Goal: Task Accomplishment & Management: Use online tool/utility

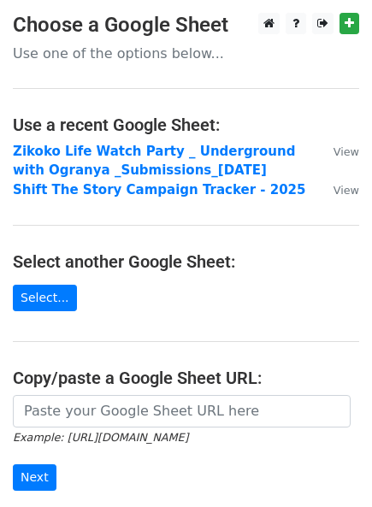
click at [34, 311] on main "Choose a Google Sheet Use one of the options below... Use a recent Google Sheet…" at bounding box center [186, 297] width 372 height 569
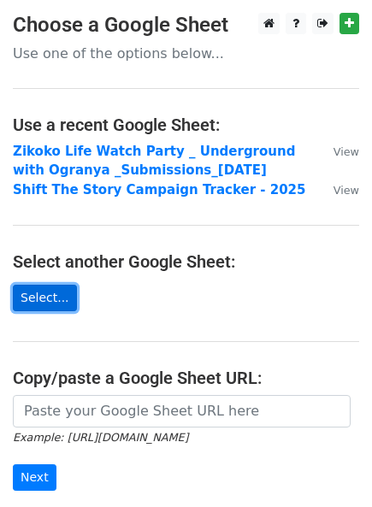
click at [32, 302] on link "Select..." at bounding box center [45, 298] width 64 height 26
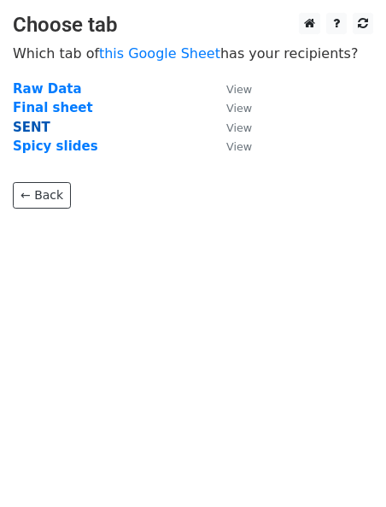
click at [36, 131] on strong "SENT" at bounding box center [32, 127] width 38 height 15
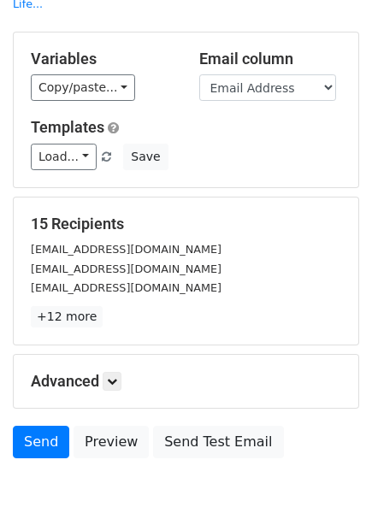
scroll to position [84, 0]
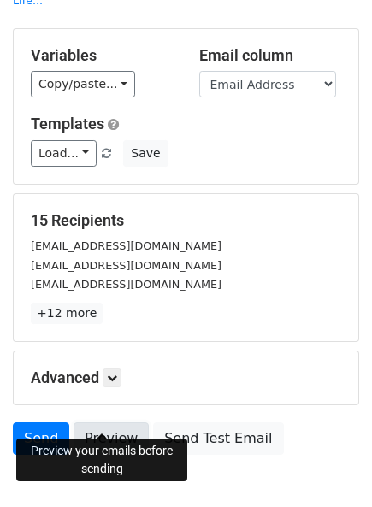
click at [91, 422] on link "Preview" at bounding box center [110, 438] width 75 height 32
click at [107, 422] on link "Preview" at bounding box center [110, 438] width 75 height 32
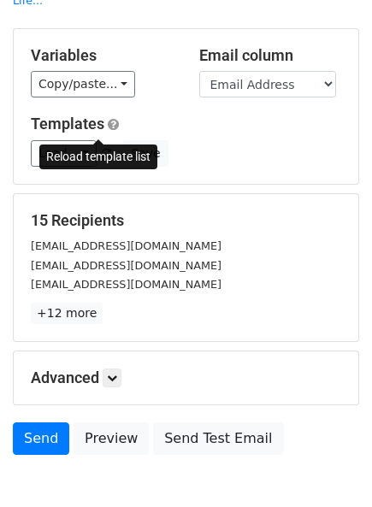
click at [102, 149] on span at bounding box center [106, 154] width 9 height 11
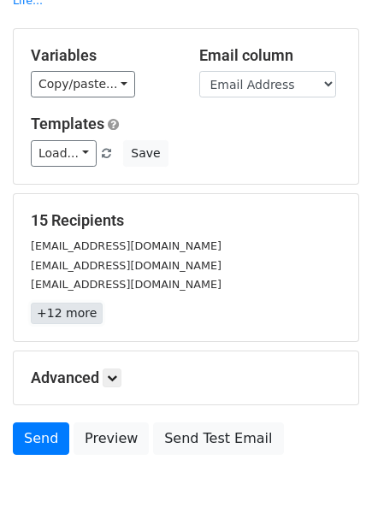
click at [59, 302] on link "+12 more" at bounding box center [67, 312] width 72 height 21
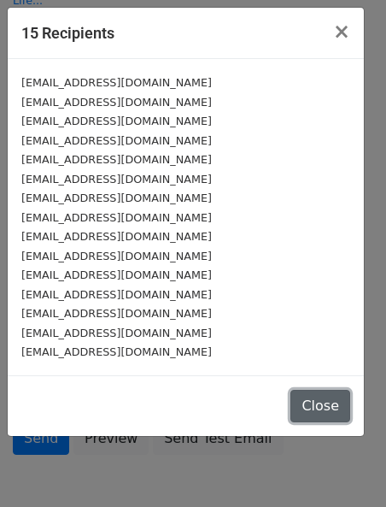
click at [343, 409] on button "Close" at bounding box center [320, 406] width 60 height 32
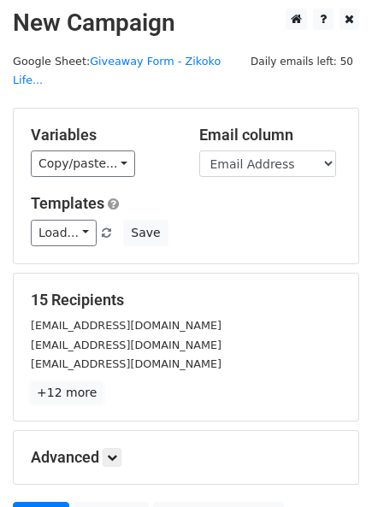
scroll to position [0, 0]
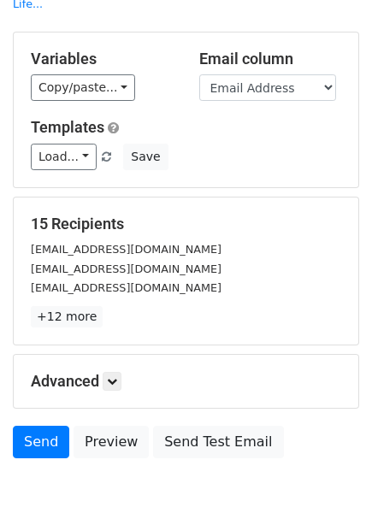
scroll to position [107, 0]
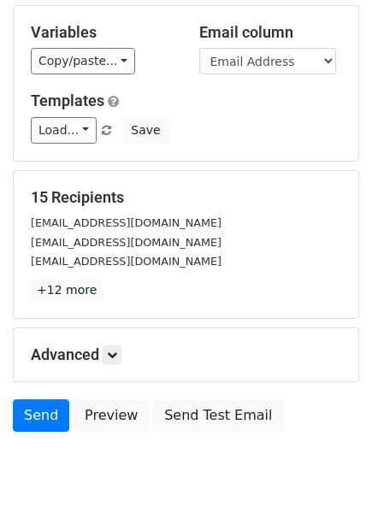
click at [110, 409] on div "Send Preview Send Test Email" at bounding box center [186, 419] width 372 height 41
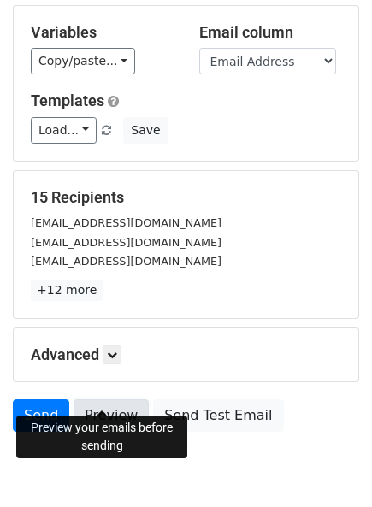
click at [109, 399] on link "Preview" at bounding box center [110, 415] width 75 height 32
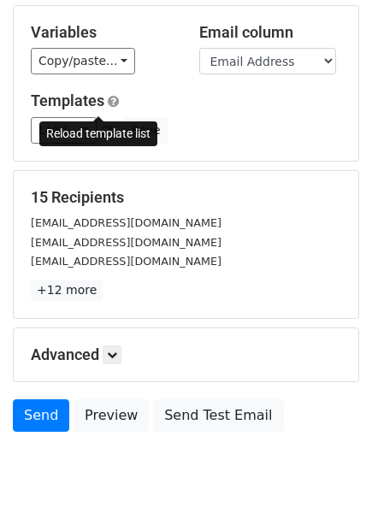
click at [102, 126] on span at bounding box center [106, 131] width 9 height 11
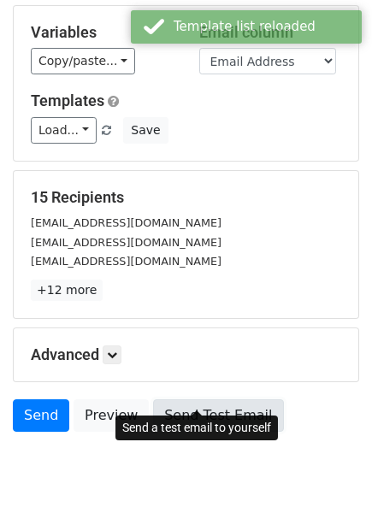
click at [183, 399] on link "Send Test Email" at bounding box center [218, 415] width 130 height 32
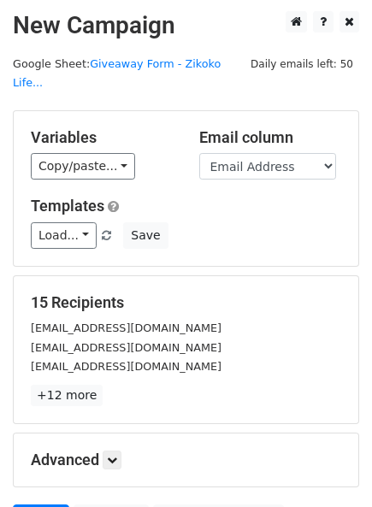
scroll to position [0, 0]
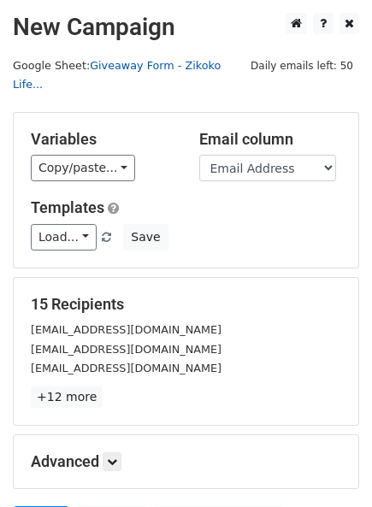
click at [138, 69] on link "Giveaway Form - Zikoko Life..." at bounding box center [117, 75] width 208 height 32
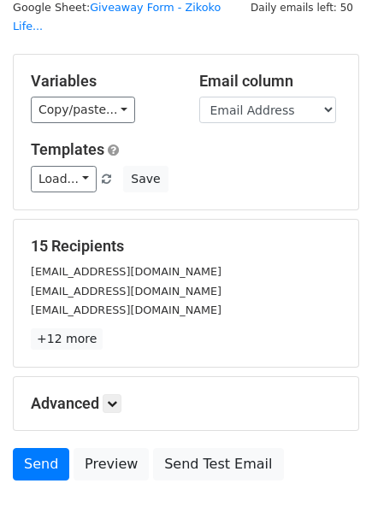
scroll to position [60, 0]
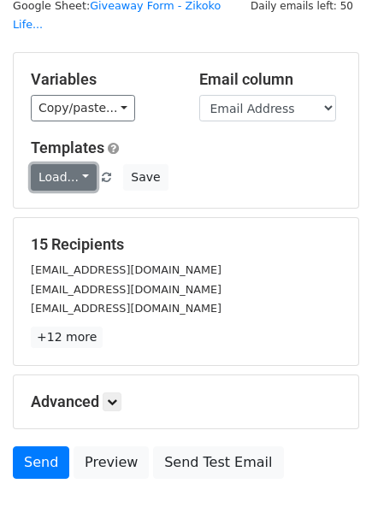
click at [80, 164] on link "Load..." at bounding box center [64, 177] width 66 height 26
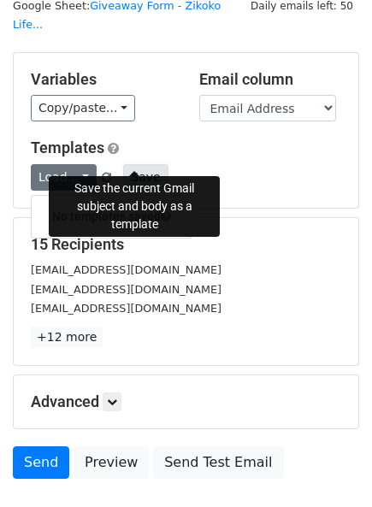
click at [135, 164] on button "Save" at bounding box center [145, 177] width 44 height 26
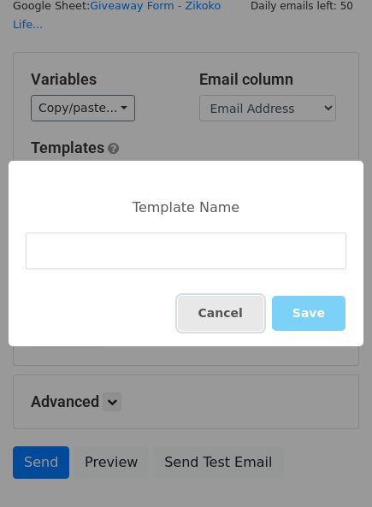
click at [225, 296] on button "Cancel" at bounding box center [220, 313] width 85 height 35
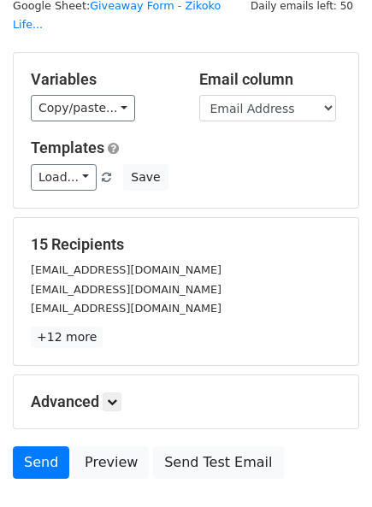
scroll to position [154, 0]
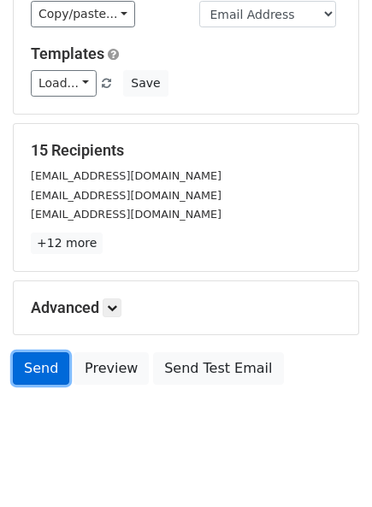
click at [56, 355] on link "Send" at bounding box center [41, 368] width 56 height 32
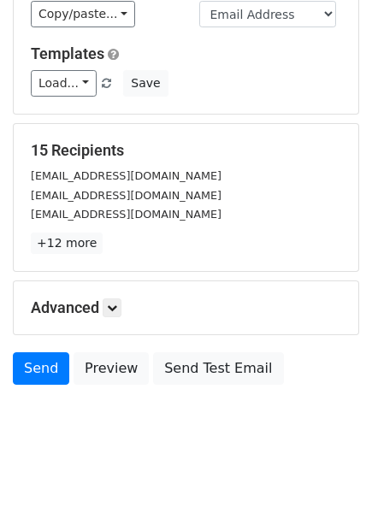
scroll to position [0, 0]
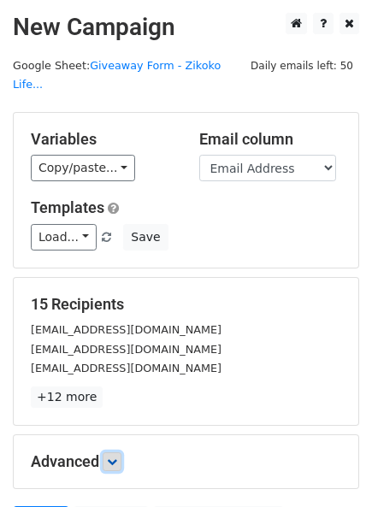
click at [114, 452] on link at bounding box center [112, 461] width 19 height 19
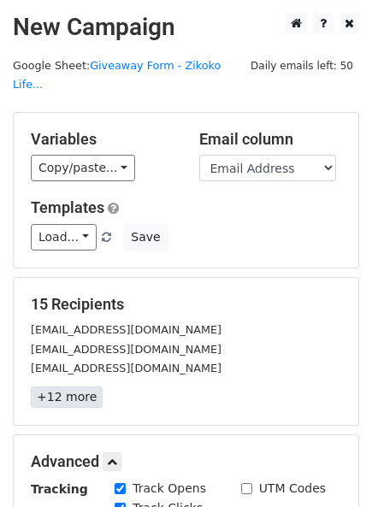
click at [56, 386] on link "+12 more" at bounding box center [67, 396] width 72 height 21
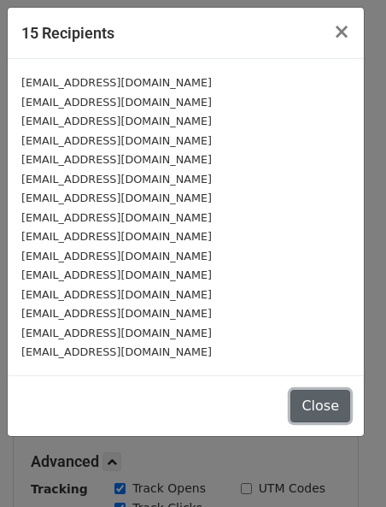
click at [313, 396] on button "Close" at bounding box center [320, 406] width 60 height 32
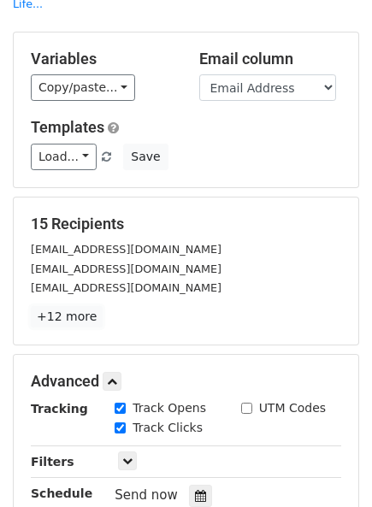
scroll to position [320, 0]
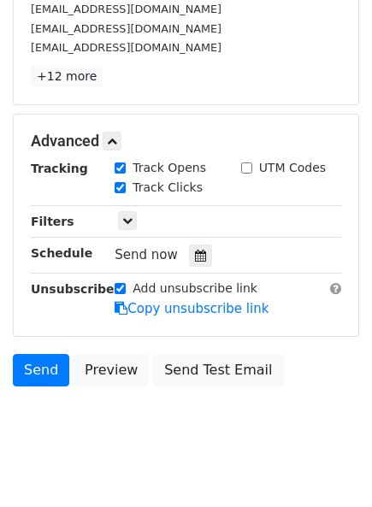
click at [149, 247] on span "Send now" at bounding box center [145, 254] width 63 height 15
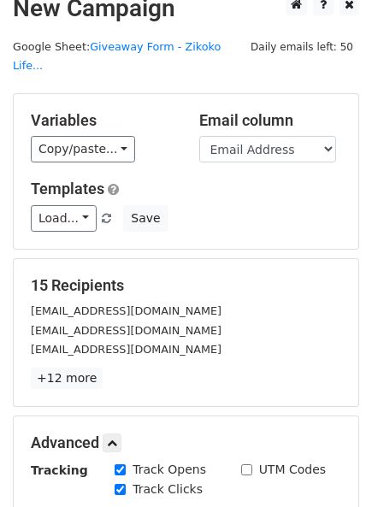
scroll to position [0, 0]
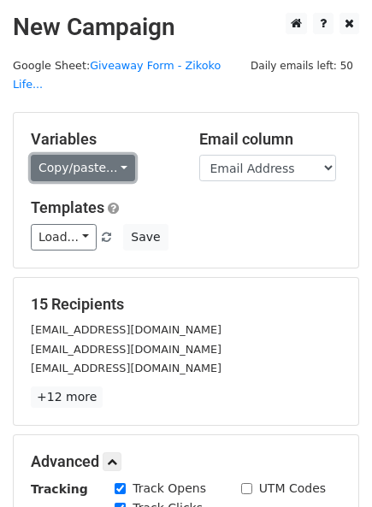
click at [87, 155] on link "Copy/paste..." at bounding box center [83, 168] width 104 height 26
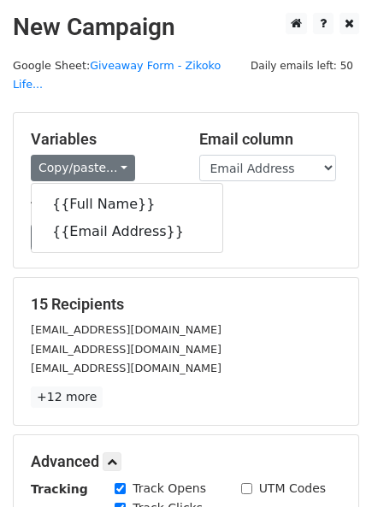
click at [229, 203] on div "Templates Load... No templates saved Save" at bounding box center [186, 224] width 336 height 52
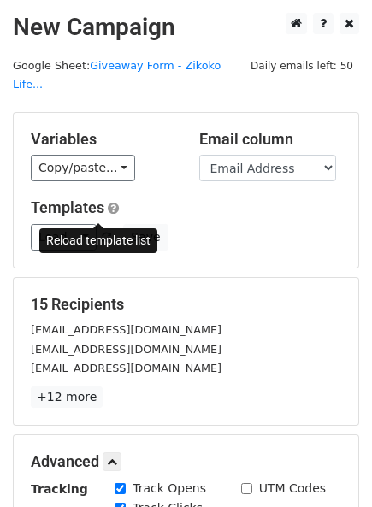
click at [102, 232] on span at bounding box center [106, 237] width 9 height 11
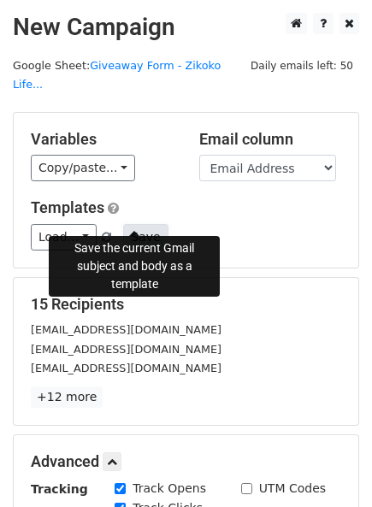
click at [128, 224] on button "Save" at bounding box center [145, 237] width 44 height 26
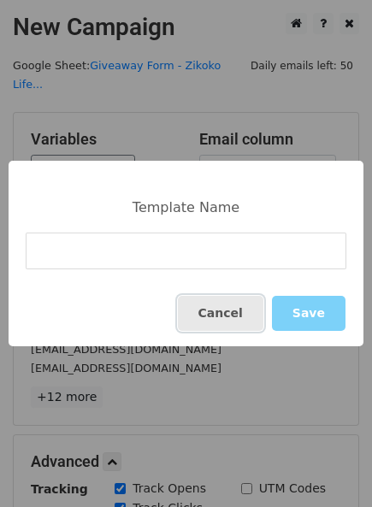
click at [224, 310] on button "Cancel" at bounding box center [220, 313] width 85 height 35
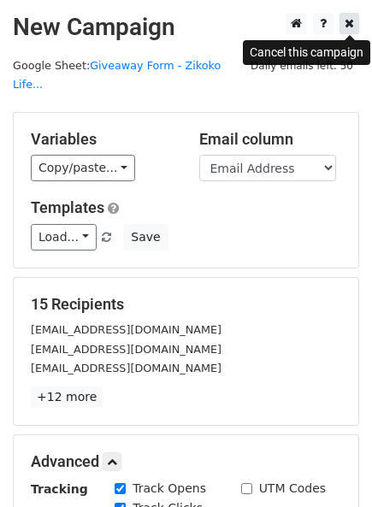
click at [353, 27] on icon at bounding box center [348, 23] width 9 height 12
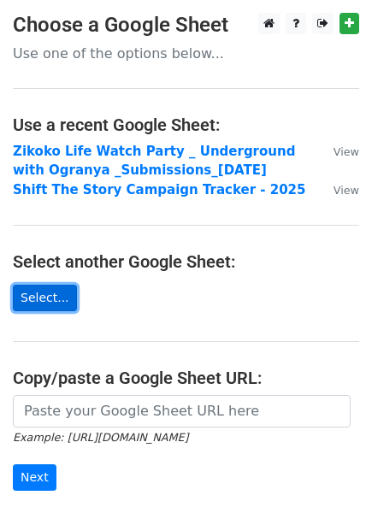
click at [38, 308] on link "Select..." at bounding box center [45, 298] width 64 height 26
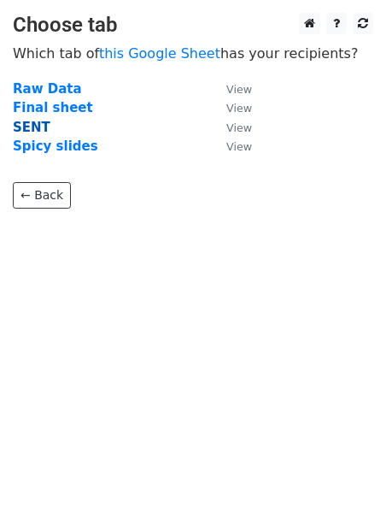
click at [41, 124] on strong "SENT" at bounding box center [32, 127] width 38 height 15
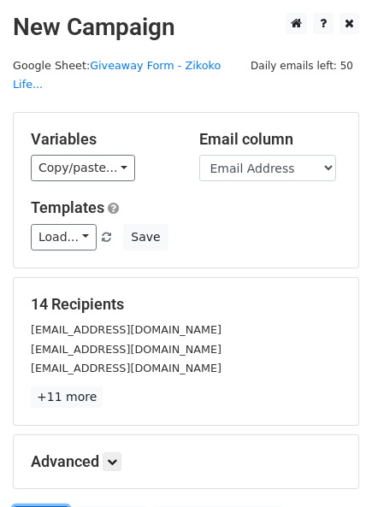
drag, startPoint x: 38, startPoint y: 502, endPoint x: 27, endPoint y: 484, distance: 20.4
